Goal: Transaction & Acquisition: Purchase product/service

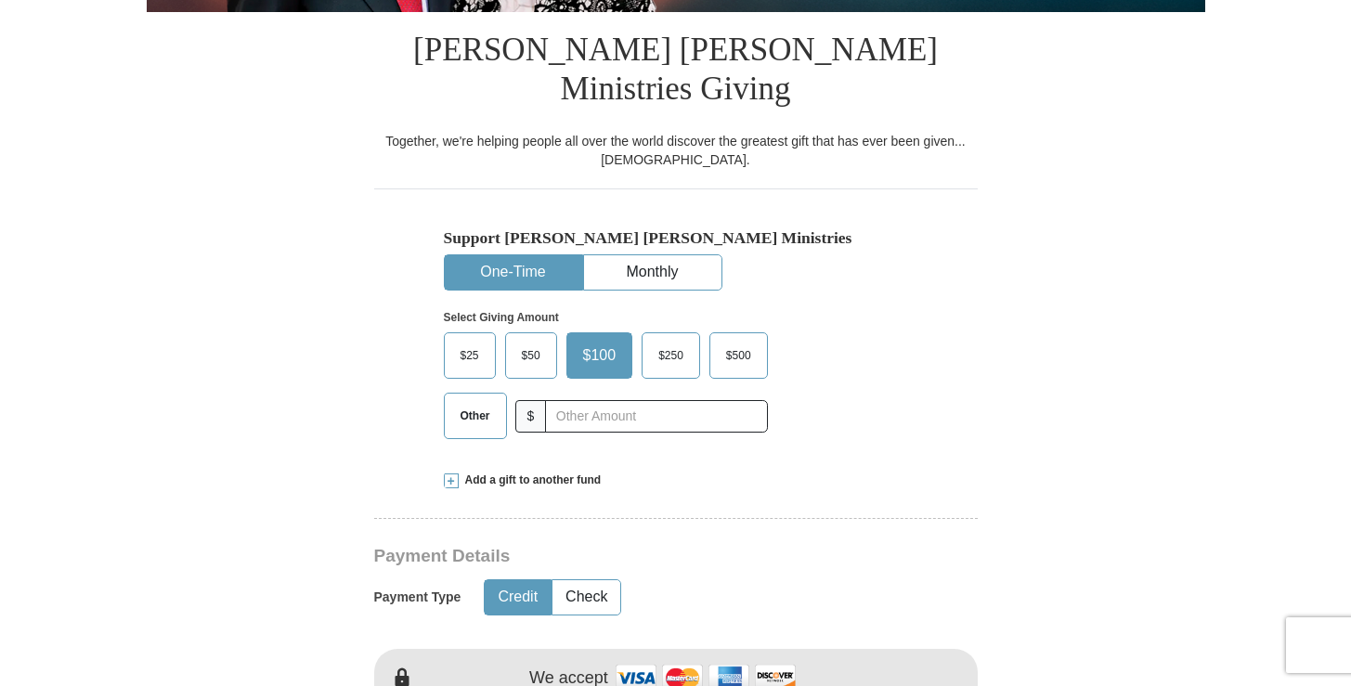
scroll to position [458, 0]
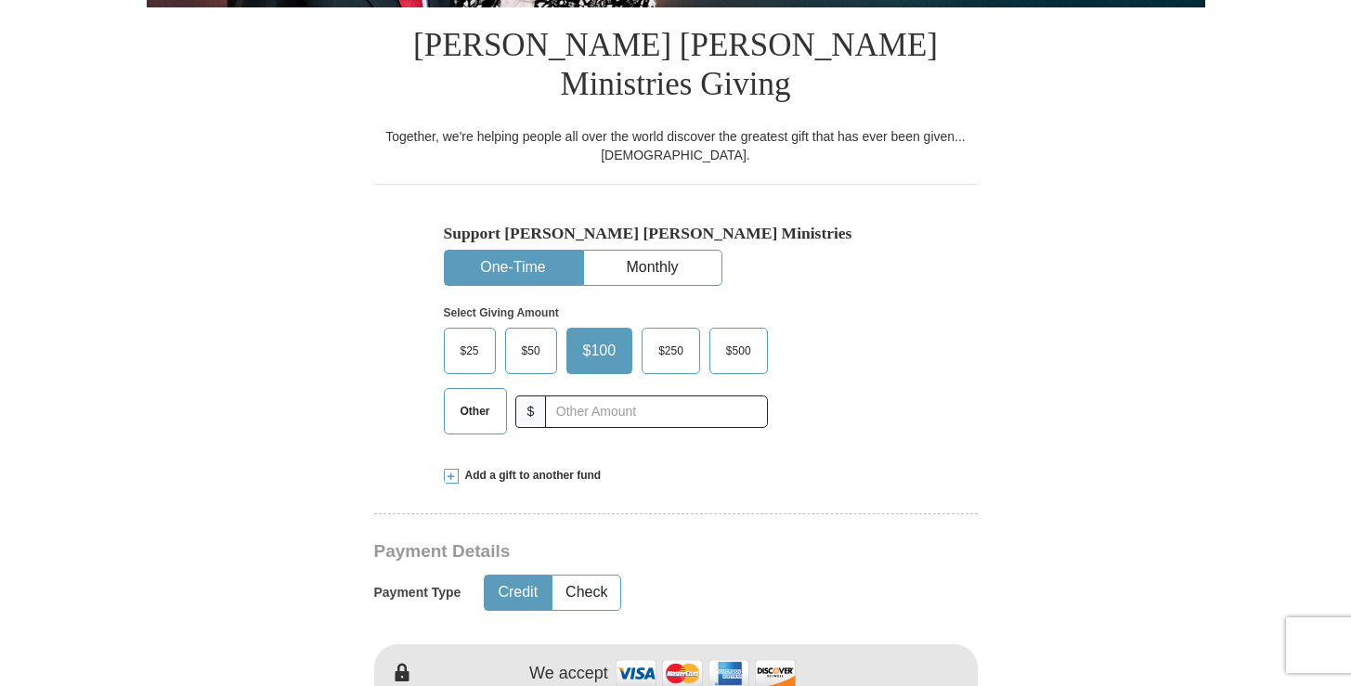
click at [534, 337] on span "$50" at bounding box center [531, 351] width 37 height 28
click at [0, 0] on input "$50" at bounding box center [0, 0] width 0 height 0
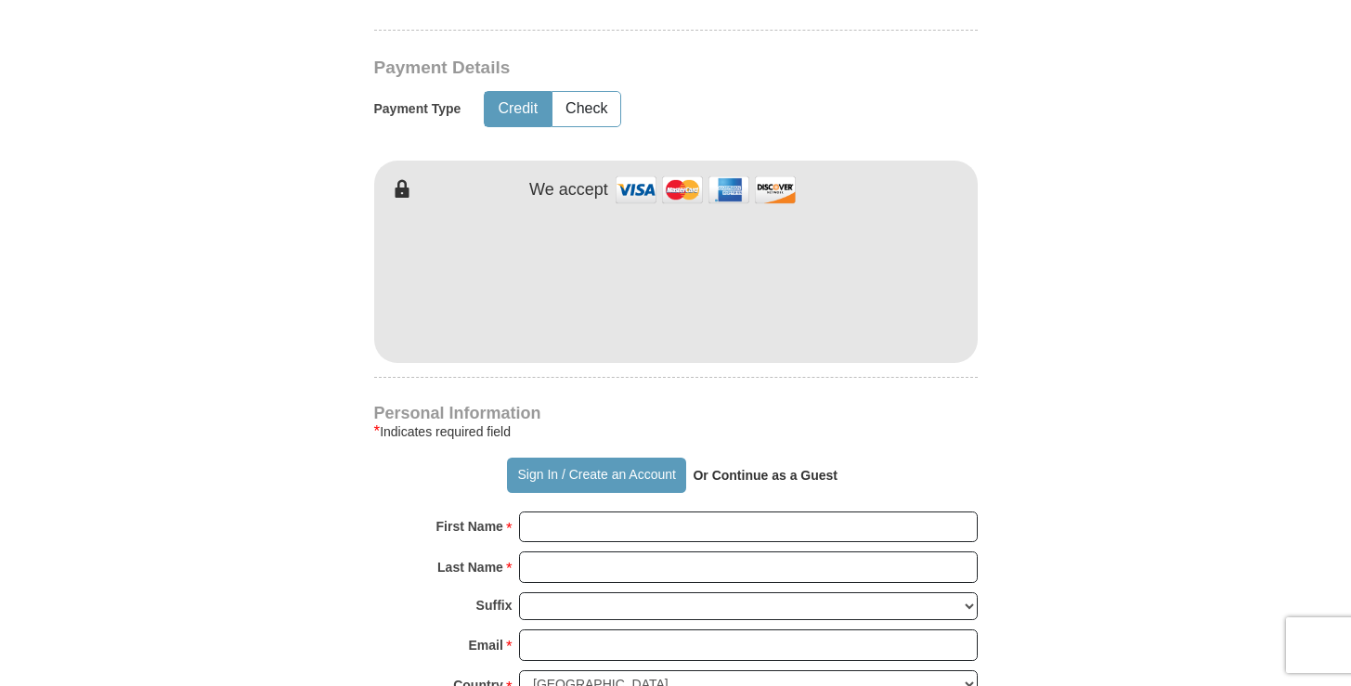
scroll to position [943, 0]
click at [555, 511] on input "First Name *" at bounding box center [748, 527] width 459 height 32
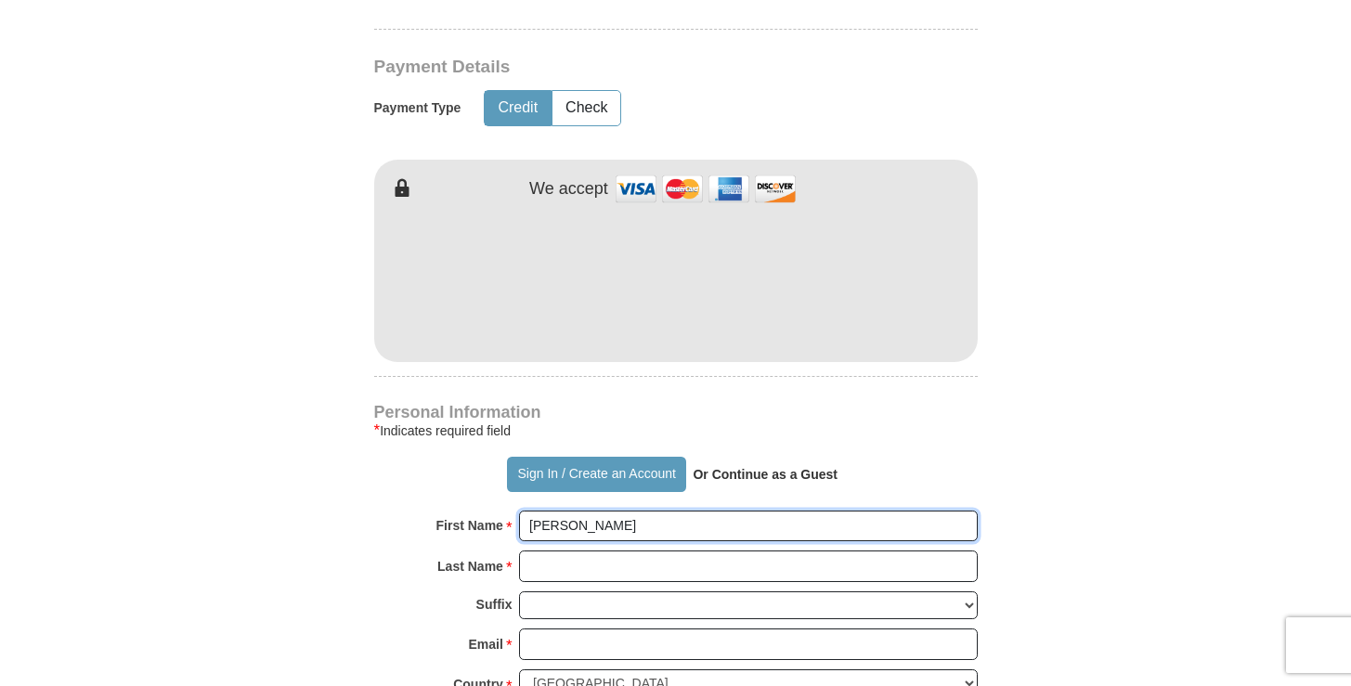
type input "[PERSON_NAME]"
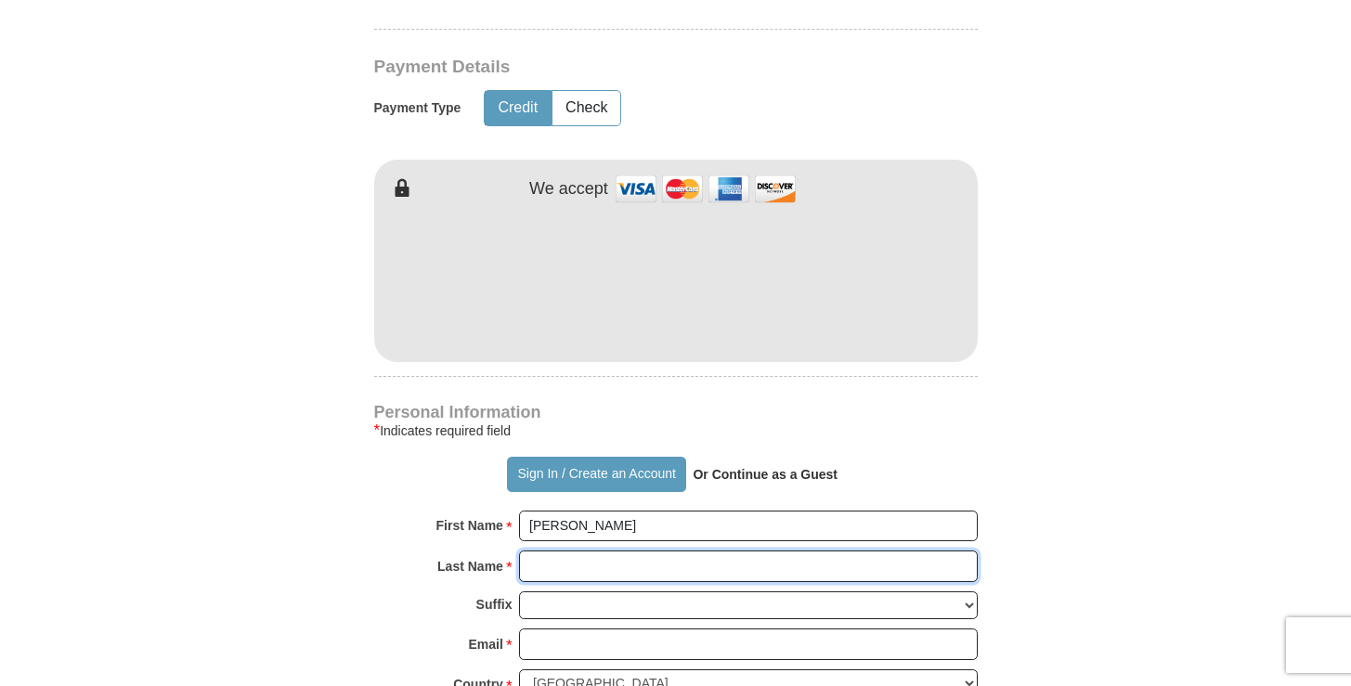
type input "[PERSON_NAME]"
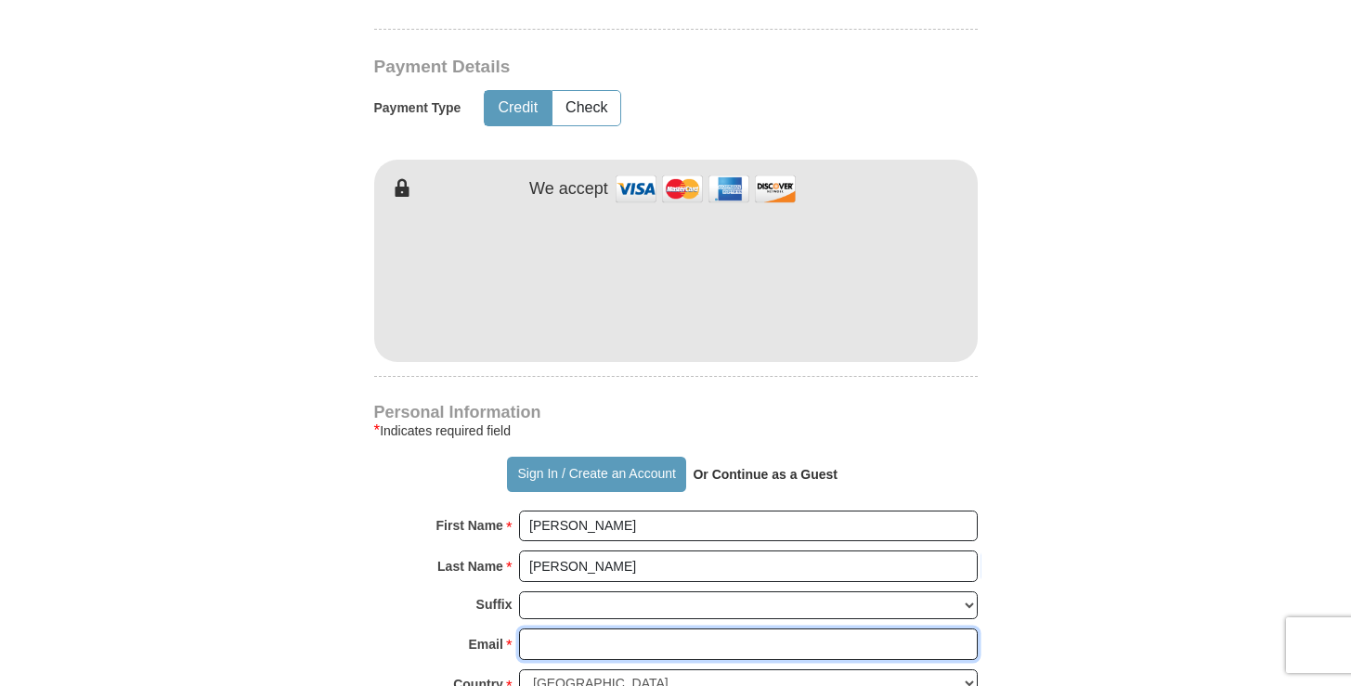
type input "[EMAIL_ADDRESS][DOMAIN_NAME]"
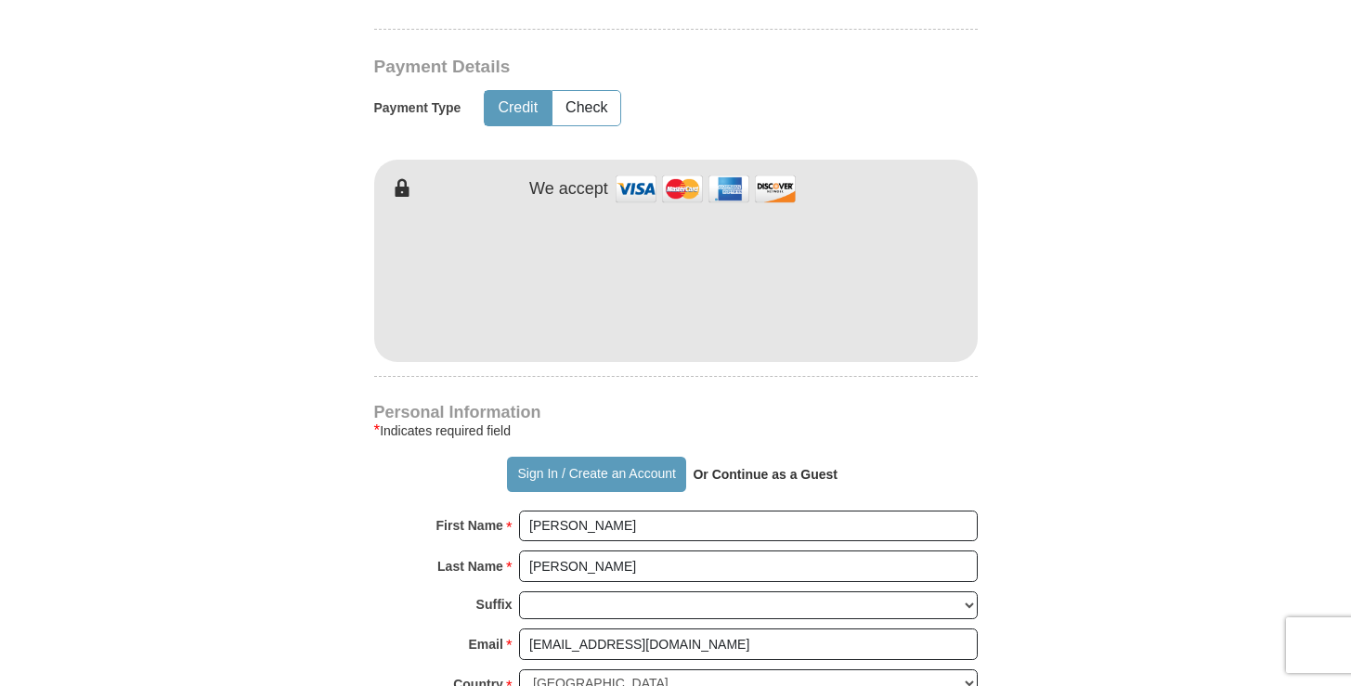
type input "[STREET_ADDRESS]"
type input "[GEOGRAPHIC_DATA]"
select select "PA"
type input "15108"
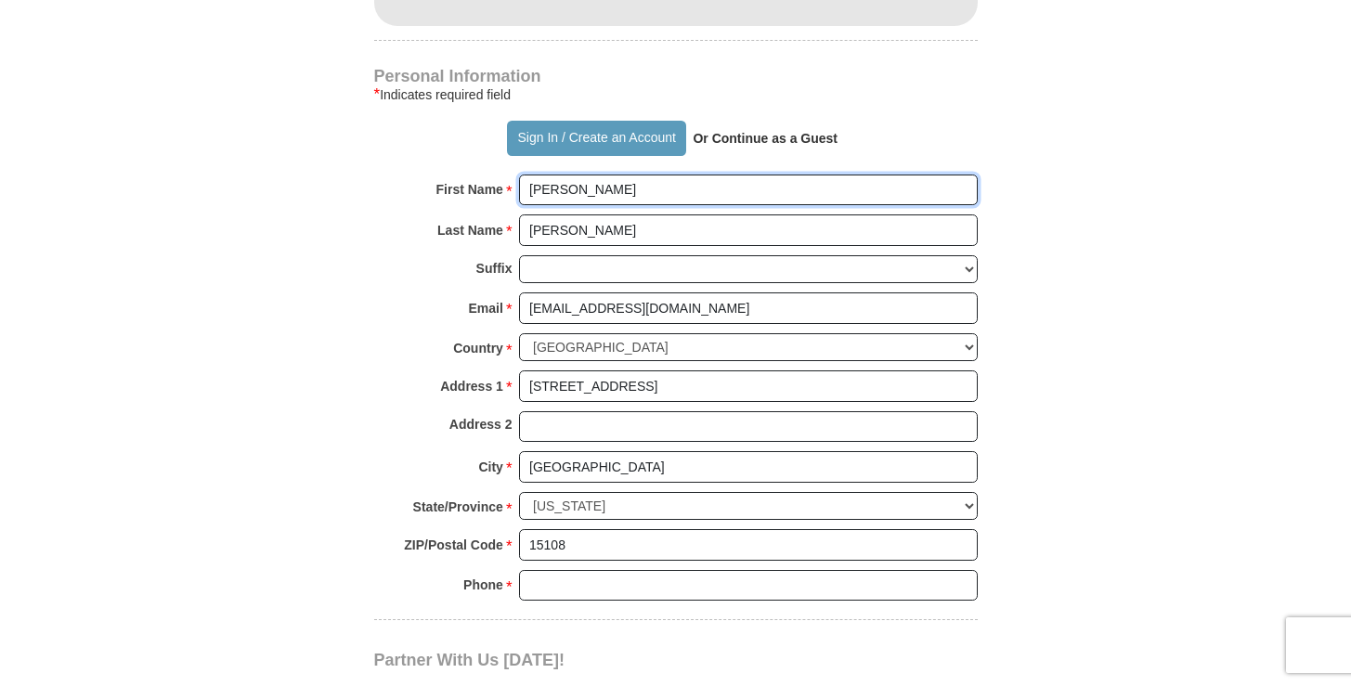
scroll to position [1285, 0]
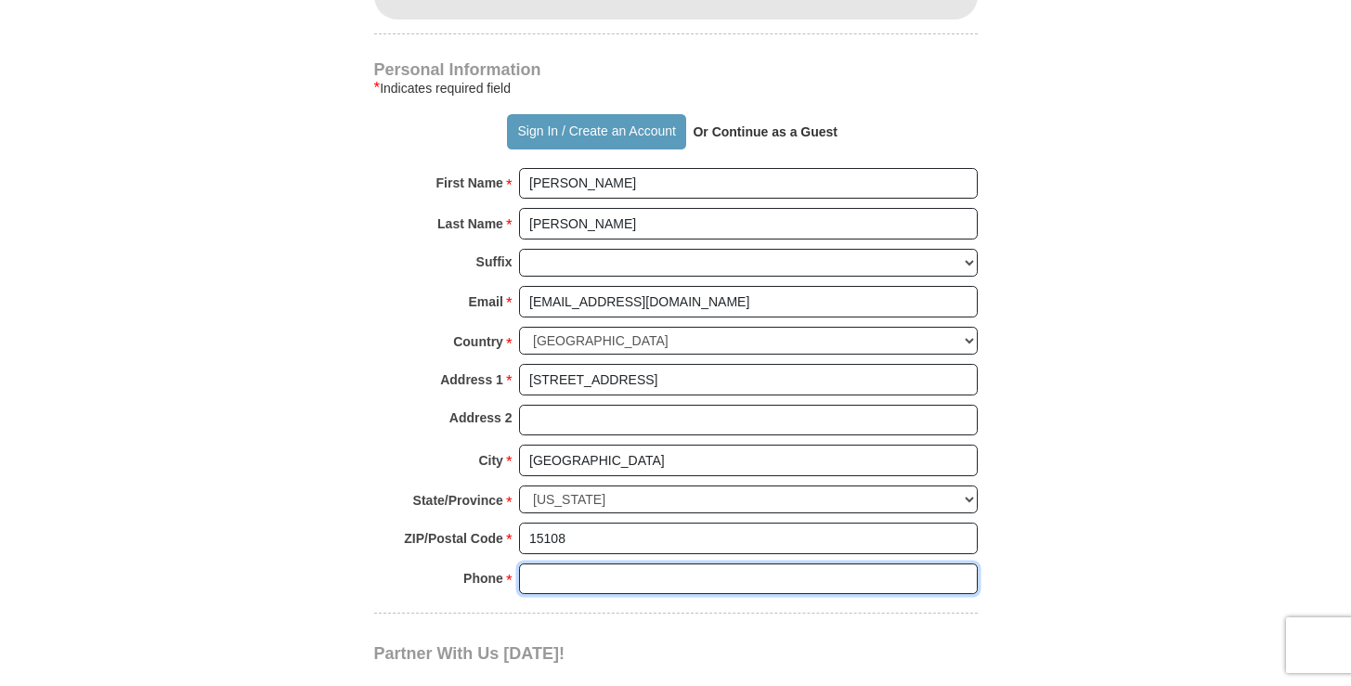
click at [572, 564] on input "Phone * *" at bounding box center [748, 580] width 459 height 32
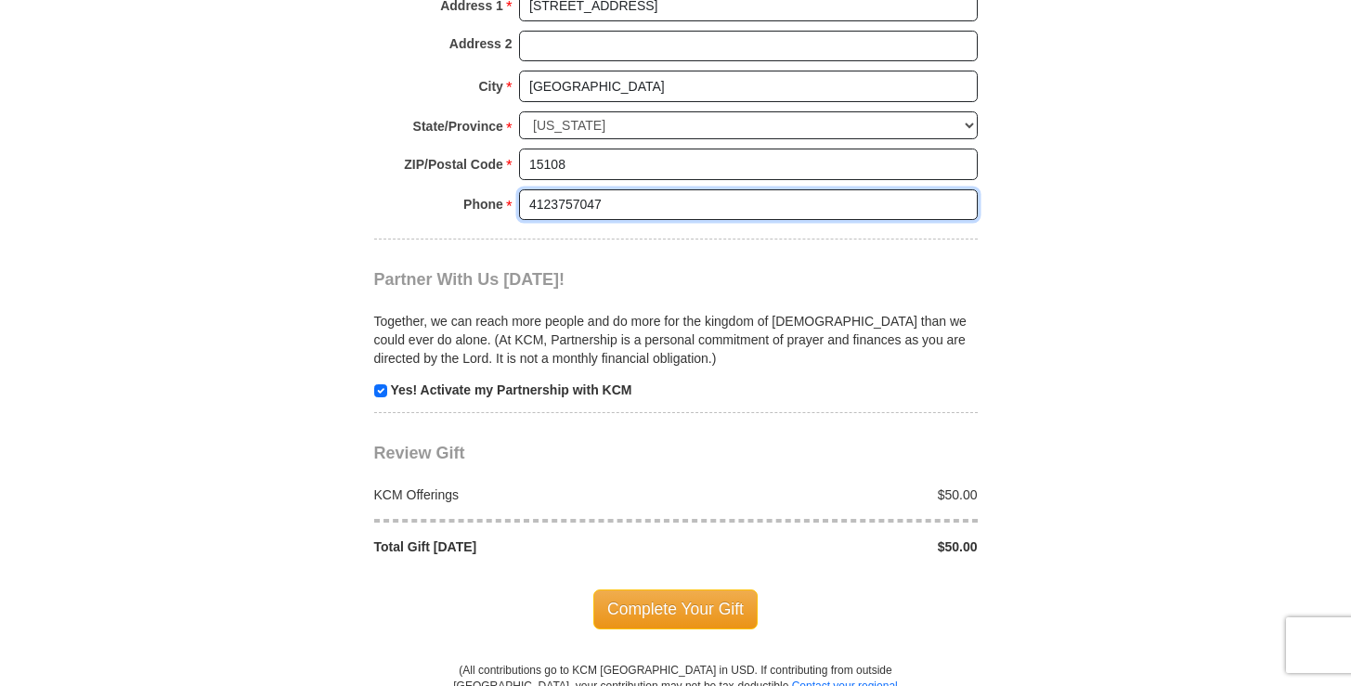
scroll to position [1665, 0]
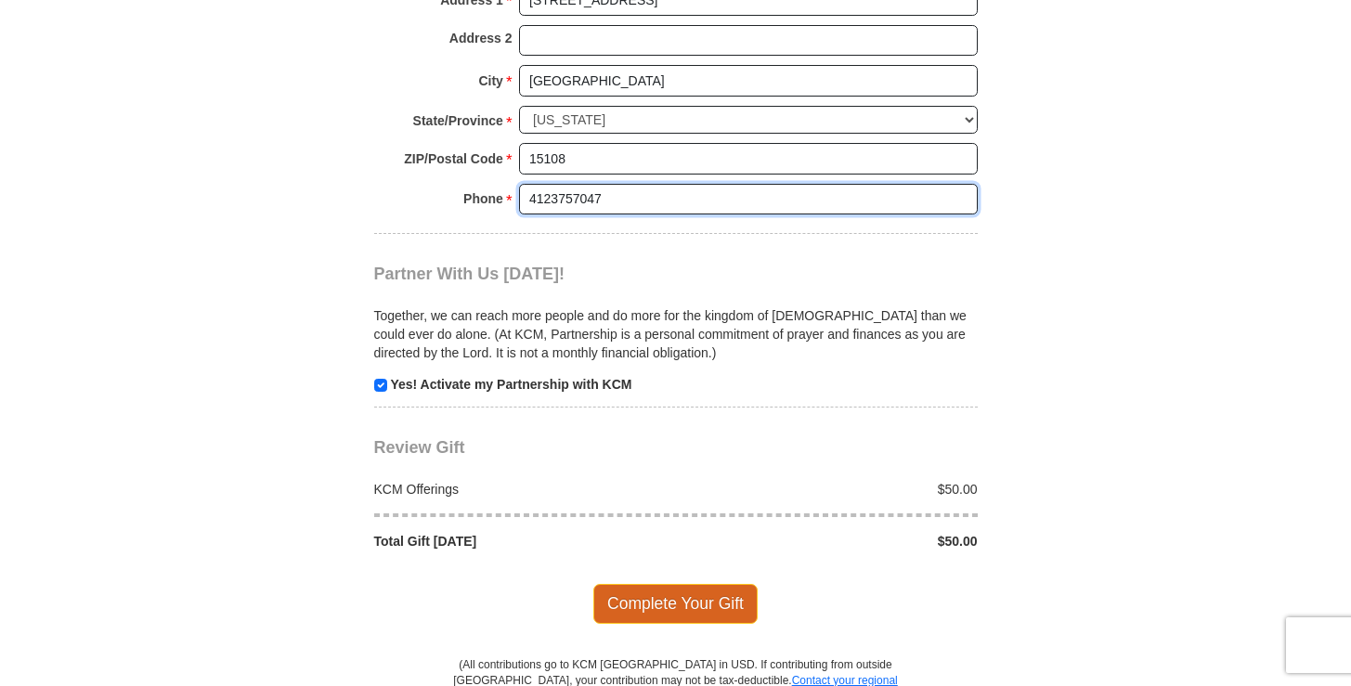
type input "4123757047"
click at [697, 584] on span "Complete Your Gift" at bounding box center [675, 603] width 164 height 39
